Goal: Task Accomplishment & Management: Use online tool/utility

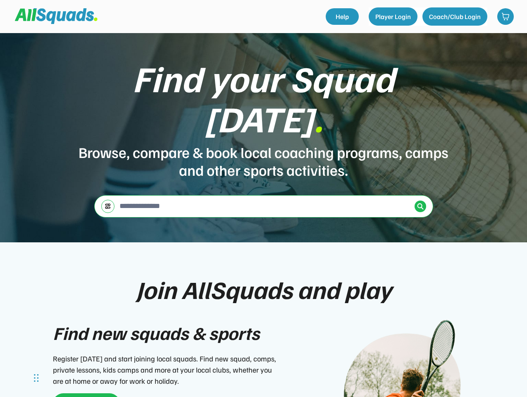
click at [263, 199] on div "Find your Squad [DATE] . Browse, compare & book local coaching programs, camps …" at bounding box center [263, 137] width 527 height 209
click at [263, 215] on div "Find your Squad [DATE] . Browse, compare & book local coaching programs, camps …" at bounding box center [263, 137] width 527 height 209
click at [263, 143] on div "Browse, compare & book local coaching programs, camps and other sports activiti…" at bounding box center [264, 161] width 372 height 36
click at [264, 112] on div "Find your Squad [DATE] ." at bounding box center [264, 98] width 372 height 80
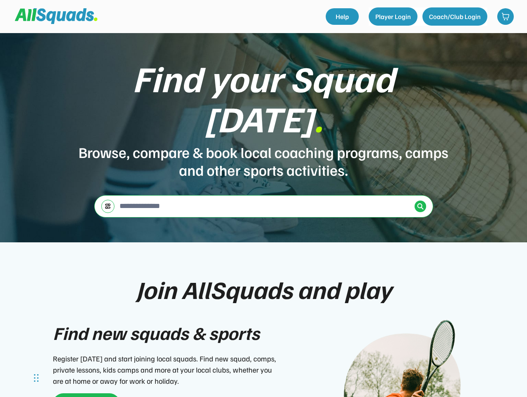
click at [263, 92] on div "Find your Squad [DATE] ." at bounding box center [264, 98] width 372 height 80
click at [264, 143] on div "Browse, compare & book local coaching programs, camps and other sports activiti…" at bounding box center [264, 161] width 372 height 36
click at [264, 198] on input "input" at bounding box center [265, 206] width 294 height 17
click at [108, 203] on img at bounding box center [108, 206] width 7 height 6
